Goal: Task Accomplishment & Management: Manage account settings

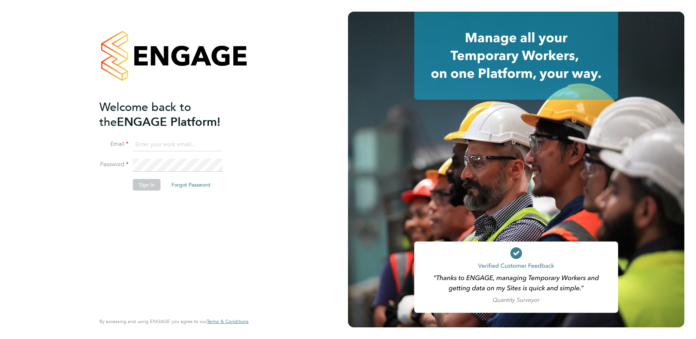
type input "[EMAIL_ADDRESS][DOMAIN_NAME]"
click at [146, 185] on button "Sign In" at bounding box center [147, 185] width 28 height 12
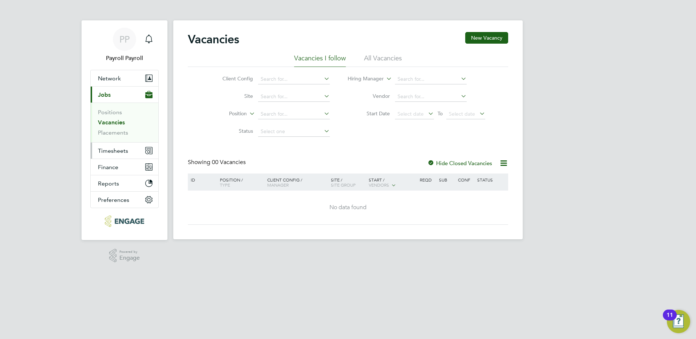
click at [113, 152] on span "Timesheets" at bounding box center [113, 150] width 30 height 7
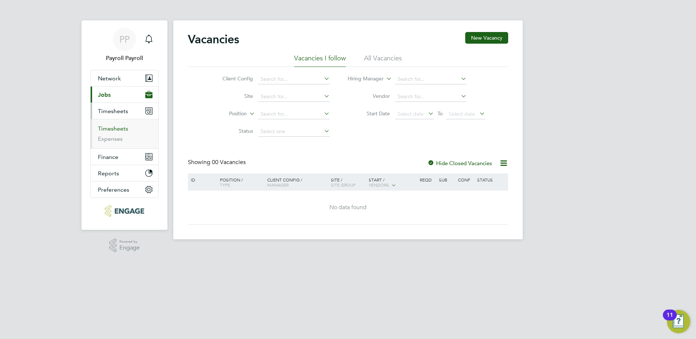
click at [116, 130] on link "Timesheets" at bounding box center [113, 128] width 30 height 7
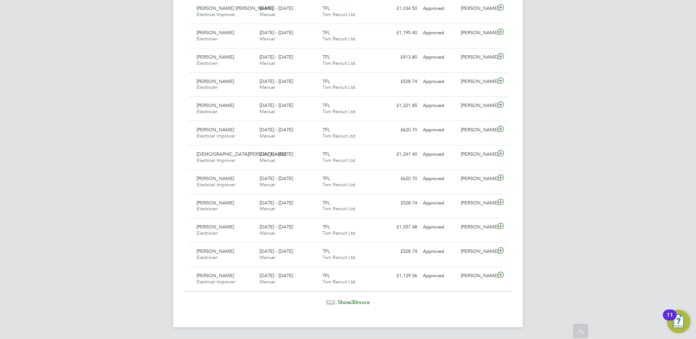
click at [344, 300] on span "Show 30 more" at bounding box center [354, 302] width 32 height 7
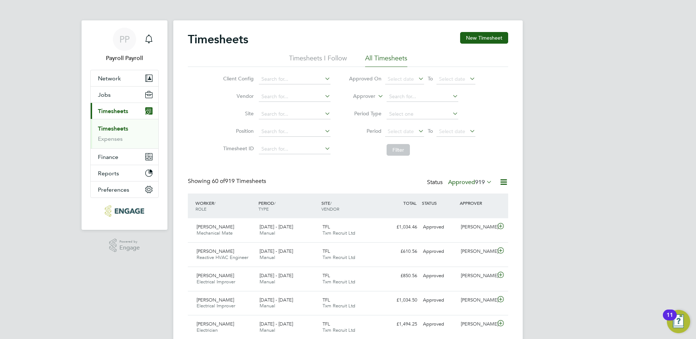
click at [476, 180] on span "919" at bounding box center [480, 182] width 10 height 7
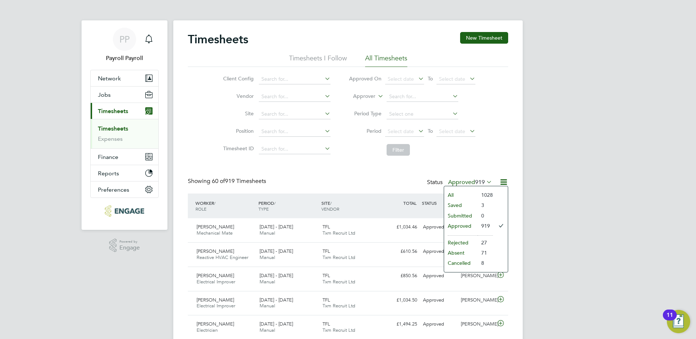
click at [469, 194] on li "All" at bounding box center [460, 195] width 33 height 10
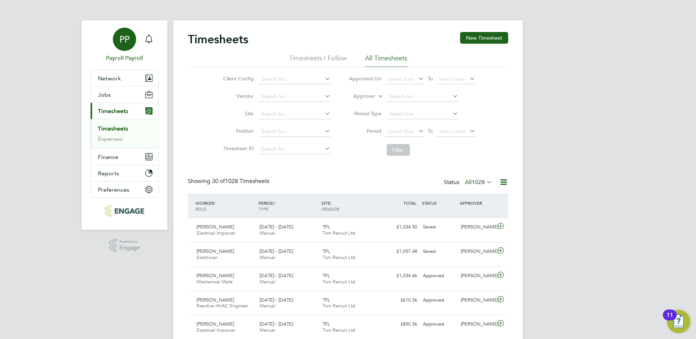
click at [120, 40] on span "PP" at bounding box center [124, 39] width 10 height 9
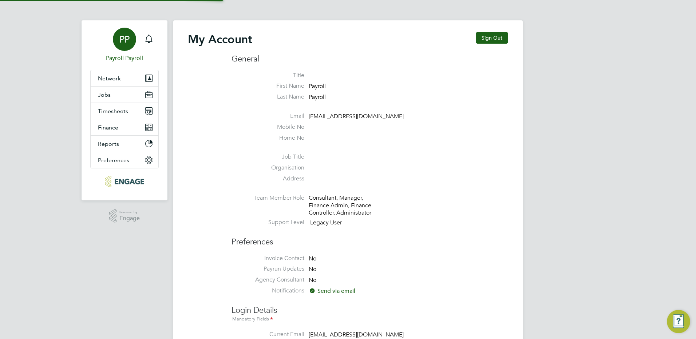
type input "[EMAIL_ADDRESS][DOMAIN_NAME]"
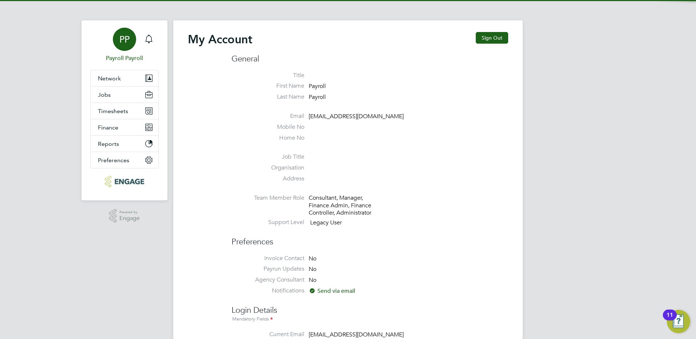
click at [498, 32] on div "My Account Sign Out General Title First Name Payroll Last Name Payroll Email pa…" at bounding box center [347, 330] width 349 height 621
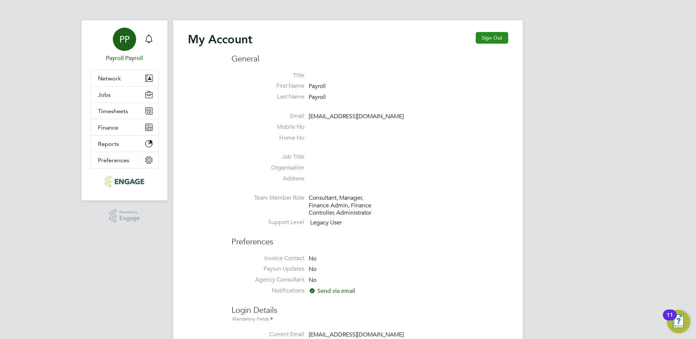
click at [500, 37] on button "Sign Out" at bounding box center [492, 38] width 32 height 12
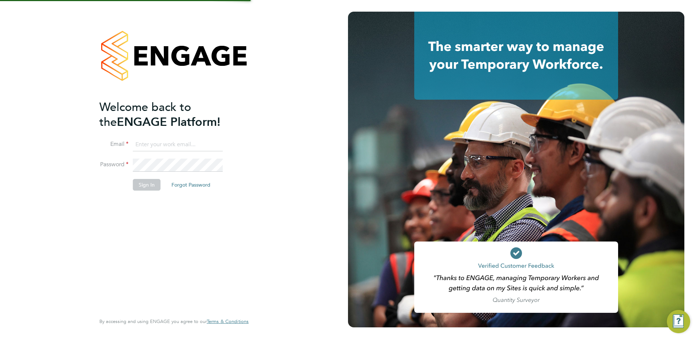
type input "[EMAIL_ADDRESS][DOMAIN_NAME]"
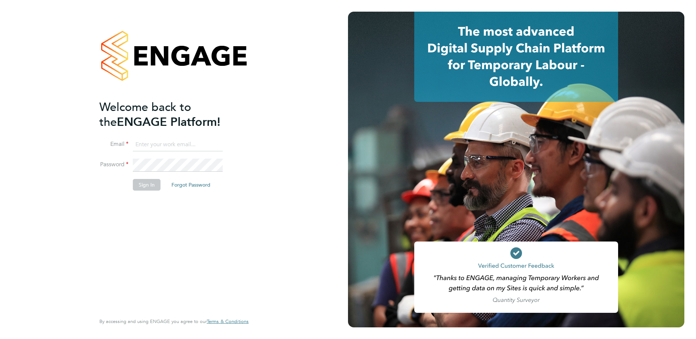
type input "[EMAIL_ADDRESS][DOMAIN_NAME]"
click at [144, 185] on button "Sign In" at bounding box center [147, 185] width 28 height 12
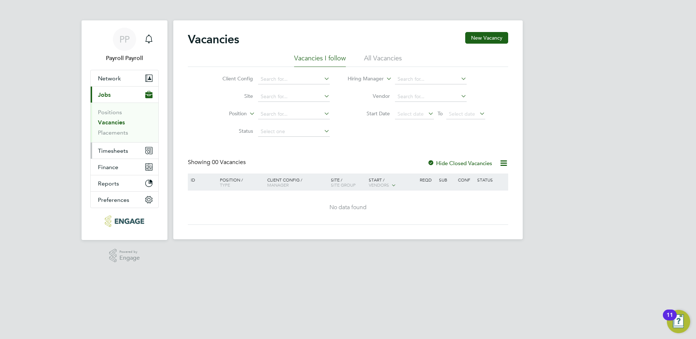
click at [116, 147] on button "Timesheets" at bounding box center [125, 151] width 68 height 16
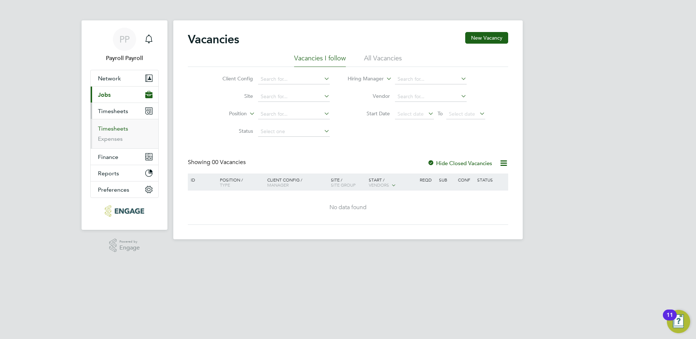
click at [112, 131] on link "Timesheets" at bounding box center [113, 128] width 30 height 7
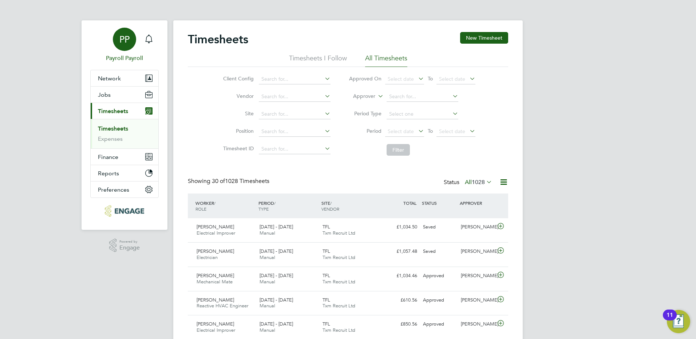
click at [116, 40] on div "PP" at bounding box center [124, 39] width 23 height 23
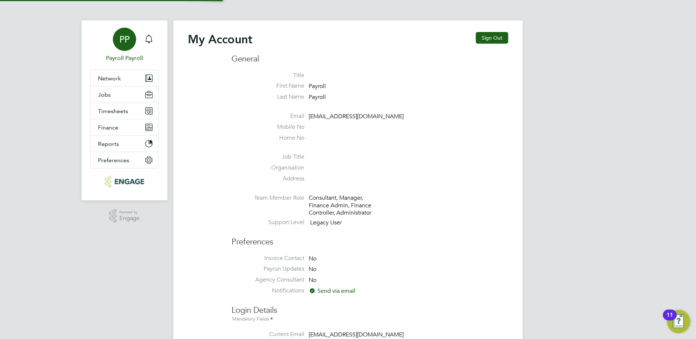
type input "[EMAIL_ADDRESS][DOMAIN_NAME]"
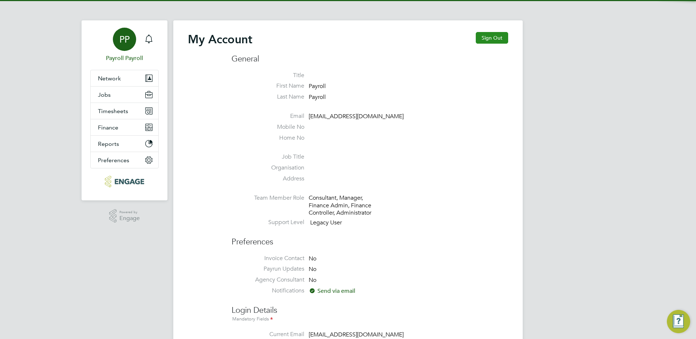
click at [495, 42] on button "Sign Out" at bounding box center [492, 38] width 32 height 12
